Goal: Navigation & Orientation: Find specific page/section

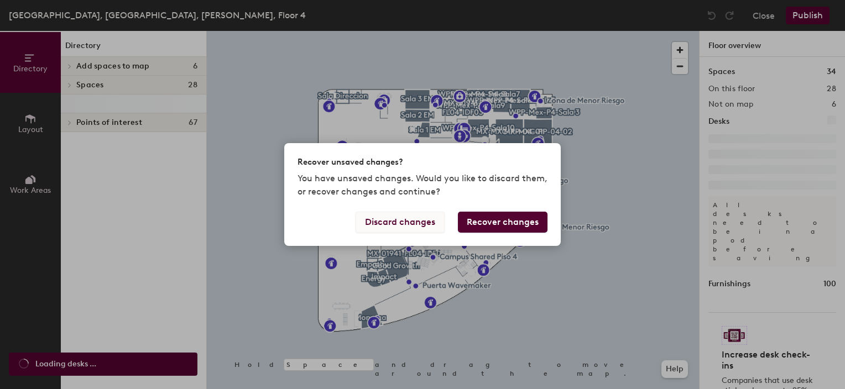
click at [404, 222] on button "Discard changes" at bounding box center [400, 222] width 89 height 21
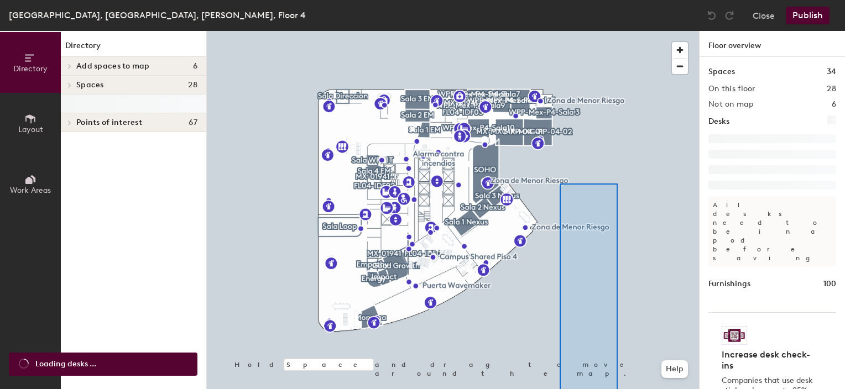
click at [619, 389] on html "Skip navigation Schedule Office People Analytics Visits Deliveries Services Man…" at bounding box center [422, 194] width 845 height 389
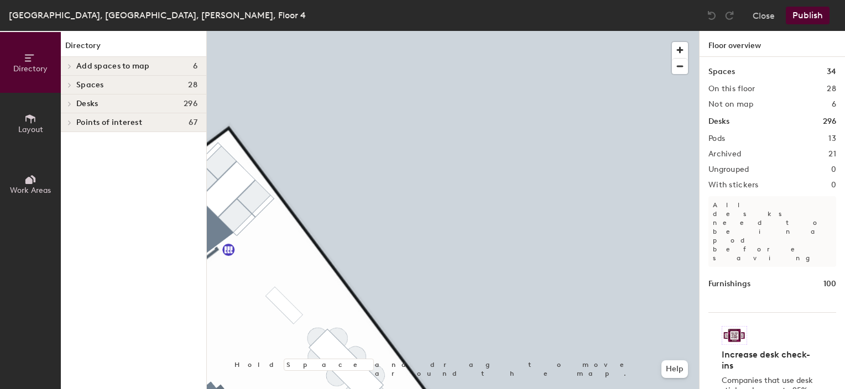
click at [723, 384] on div "Directory Layout Work Areas Directory Add spaces to map 6 Campus Shared CERRADO…" at bounding box center [422, 210] width 845 height 358
click at [477, 389] on html "Skip navigation Schedule Office People Analytics Visits Deliveries Services Man…" at bounding box center [422, 194] width 845 height 389
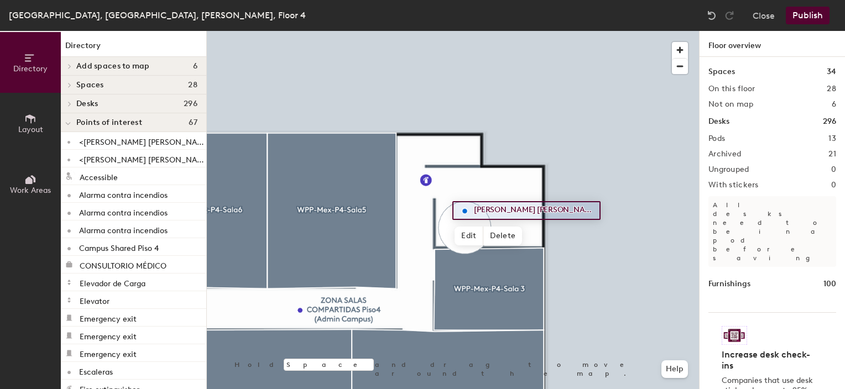
click at [613, 31] on div at bounding box center [453, 31] width 492 height 0
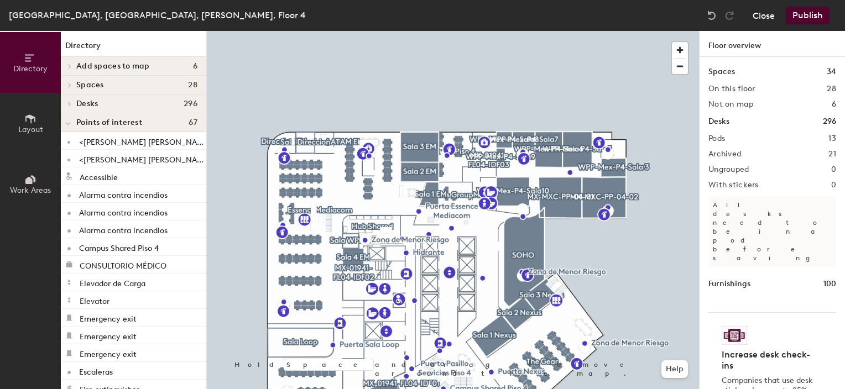
click at [763, 17] on button "Close" at bounding box center [764, 16] width 22 height 18
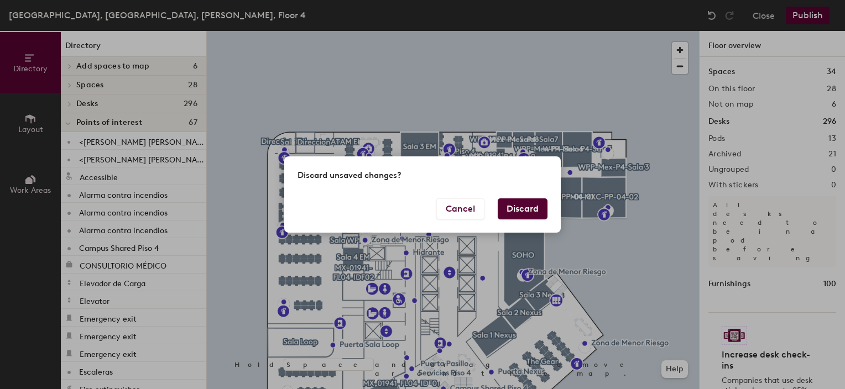
click at [523, 209] on button "Discard" at bounding box center [523, 209] width 50 height 21
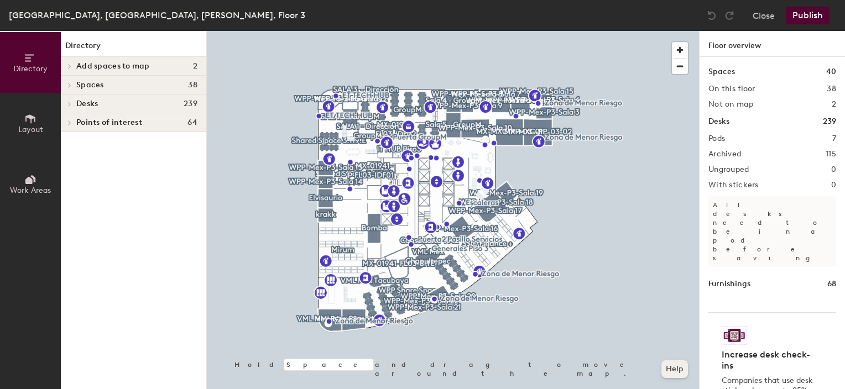
click at [704, 383] on div "Directory Layout Work Areas Directory Add spaces to map 2 Asteroide Campus Shar…" at bounding box center [422, 210] width 845 height 358
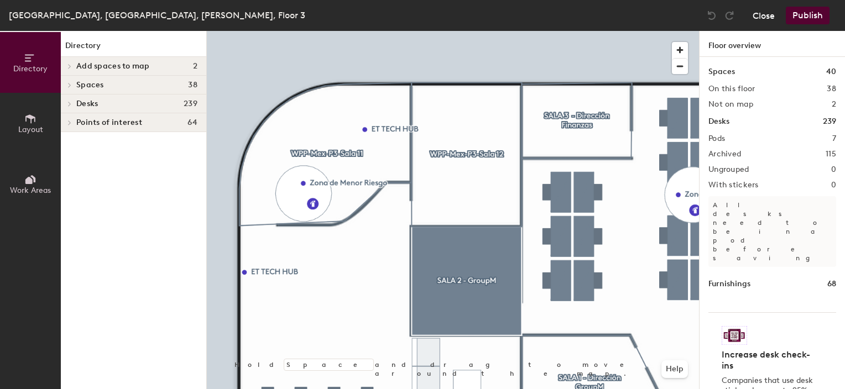
click at [767, 18] on button "Close" at bounding box center [764, 16] width 22 height 18
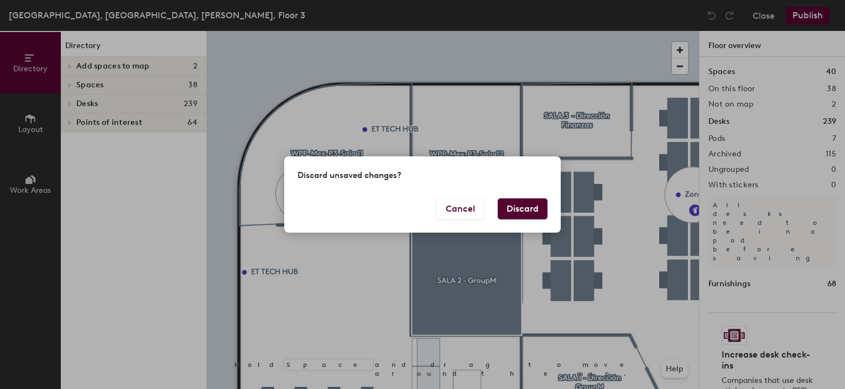
click at [535, 212] on button "Discard" at bounding box center [523, 209] width 50 height 21
